Goal: Transaction & Acquisition: Purchase product/service

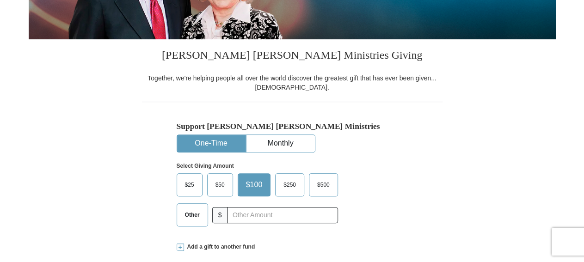
scroll to position [192, 0]
click at [219, 181] on span "$50" at bounding box center [220, 185] width 19 height 14
click at [0, 0] on input "$50" at bounding box center [0, 0] width 0 height 0
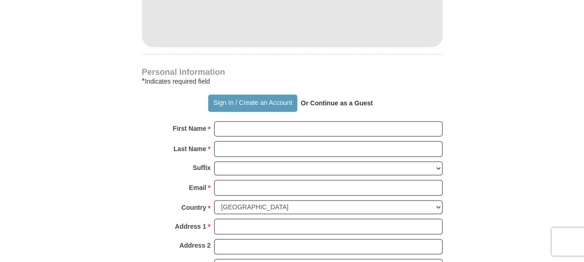
scroll to position [625, 0]
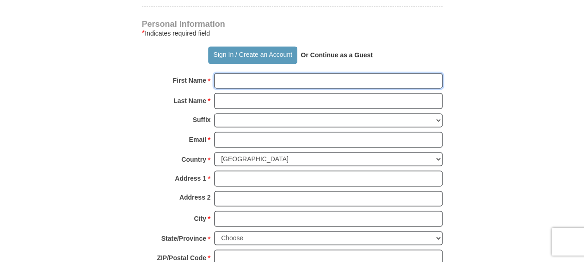
click at [237, 81] on input "First Name *" at bounding box center [328, 81] width 228 height 16
type input "LaDonald"
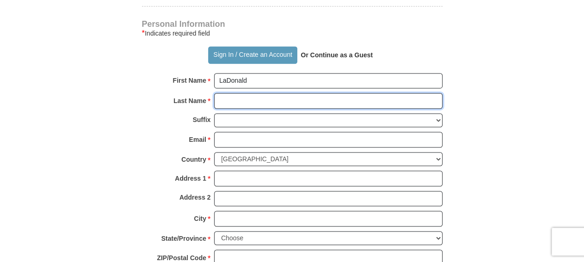
type input "[PERSON_NAME]"
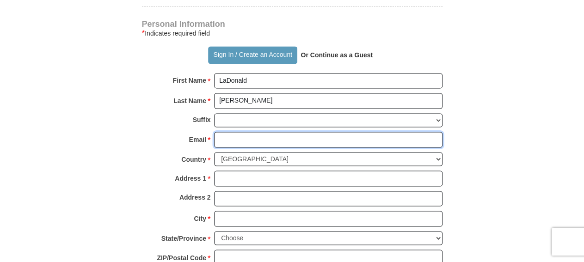
type input "[EMAIL_ADDRESS][DOMAIN_NAME]"
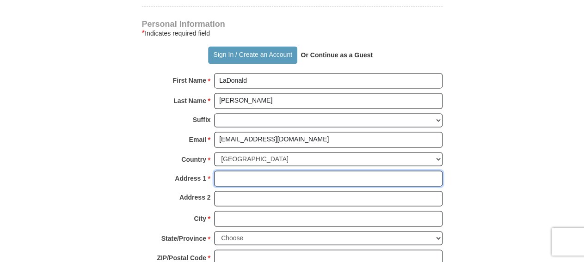
type input "[STREET_ADDRESS]"
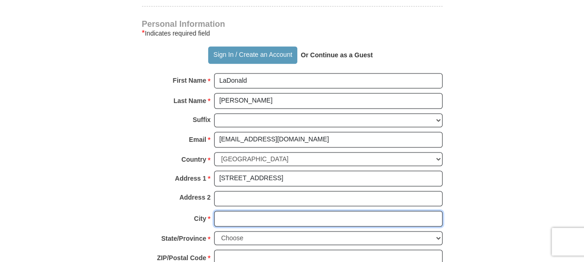
type input "Monroe"
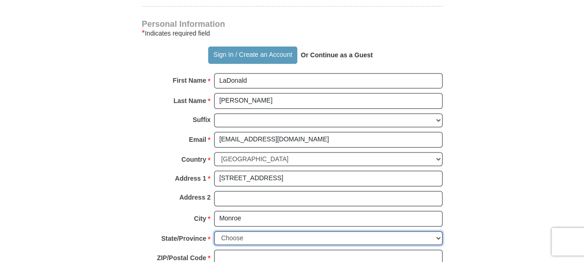
select select "LA"
type input "71203"
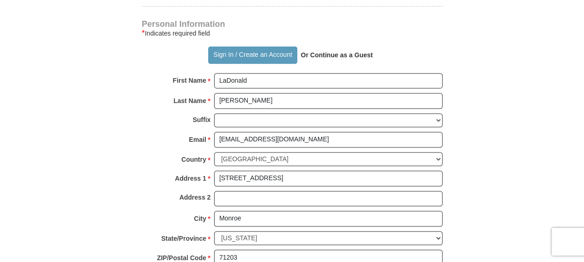
type input "3186143092"
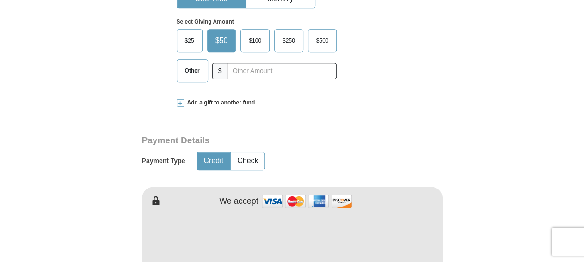
scroll to position [289, 0]
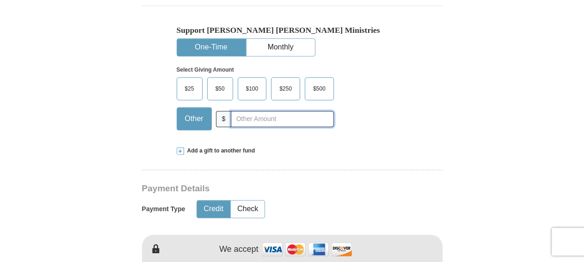
click at [252, 117] on input "text" at bounding box center [282, 119] width 103 height 16
type input "60"
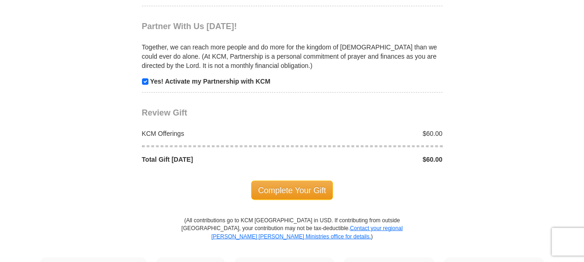
scroll to position [962, 0]
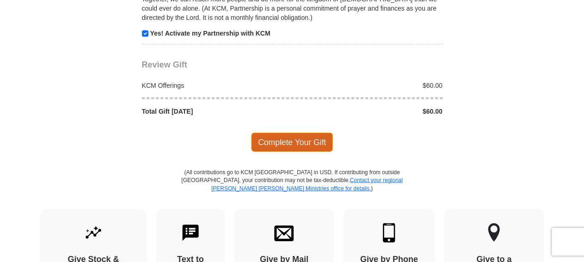
click at [293, 133] on span "Complete Your Gift" at bounding box center [292, 142] width 82 height 19
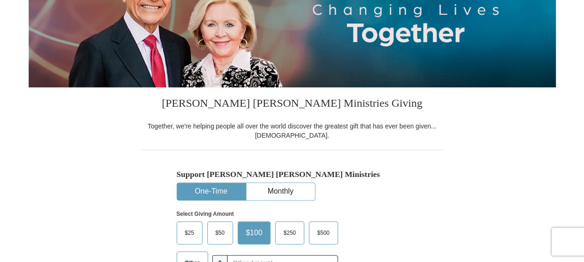
scroll to position [192, 0]
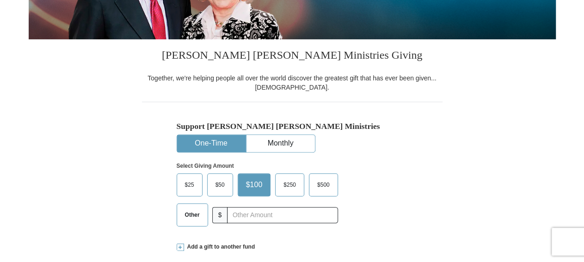
click at [220, 179] on span "$50" at bounding box center [220, 185] width 19 height 14
click at [0, 0] on input "$50" at bounding box center [0, 0] width 0 height 0
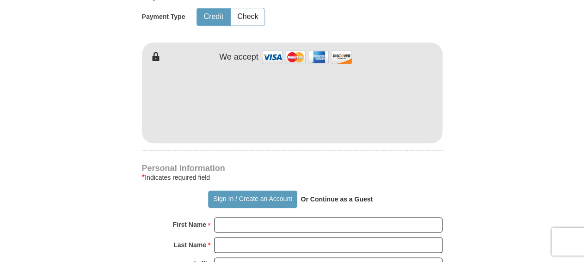
scroll to position [529, 0]
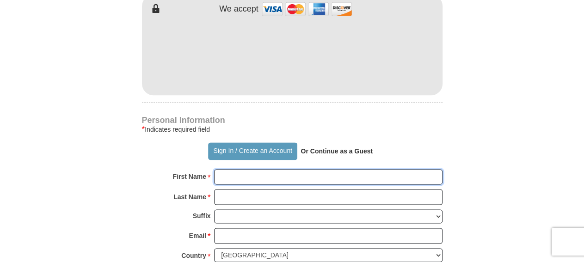
click at [306, 176] on input "First Name *" at bounding box center [328, 177] width 228 height 16
type input "LaDonald"
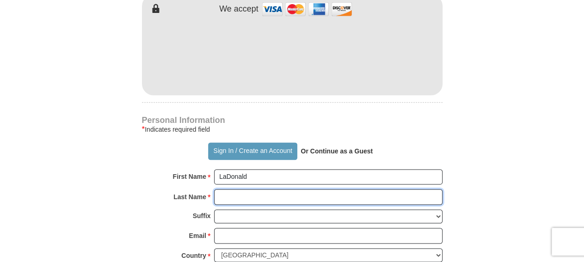
type input "[PERSON_NAME]"
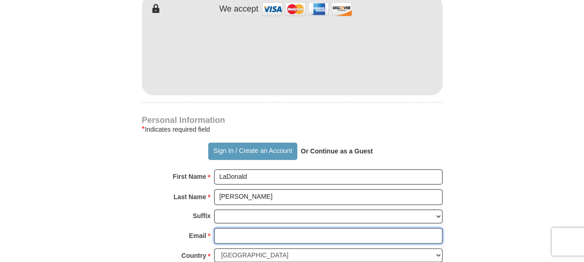
type input "[EMAIL_ADDRESS][DOMAIN_NAME]"
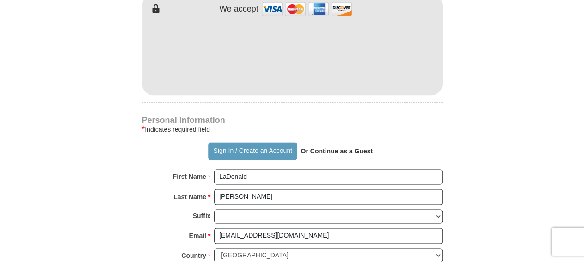
type input "[STREET_ADDRESS]"
type input "Monroe"
select select "LA"
type input "71203"
type input "3186143092"
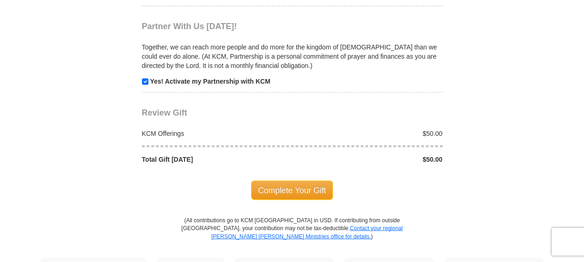
scroll to position [962, 0]
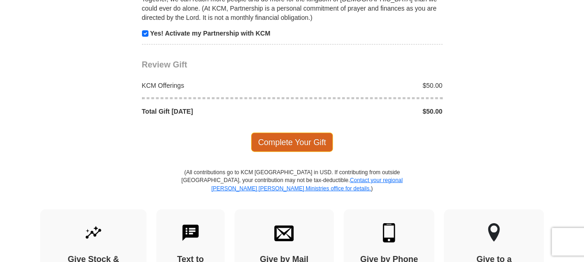
click at [291, 133] on span "Complete Your Gift" at bounding box center [292, 142] width 82 height 19
